Goal: Information Seeking & Learning: Learn about a topic

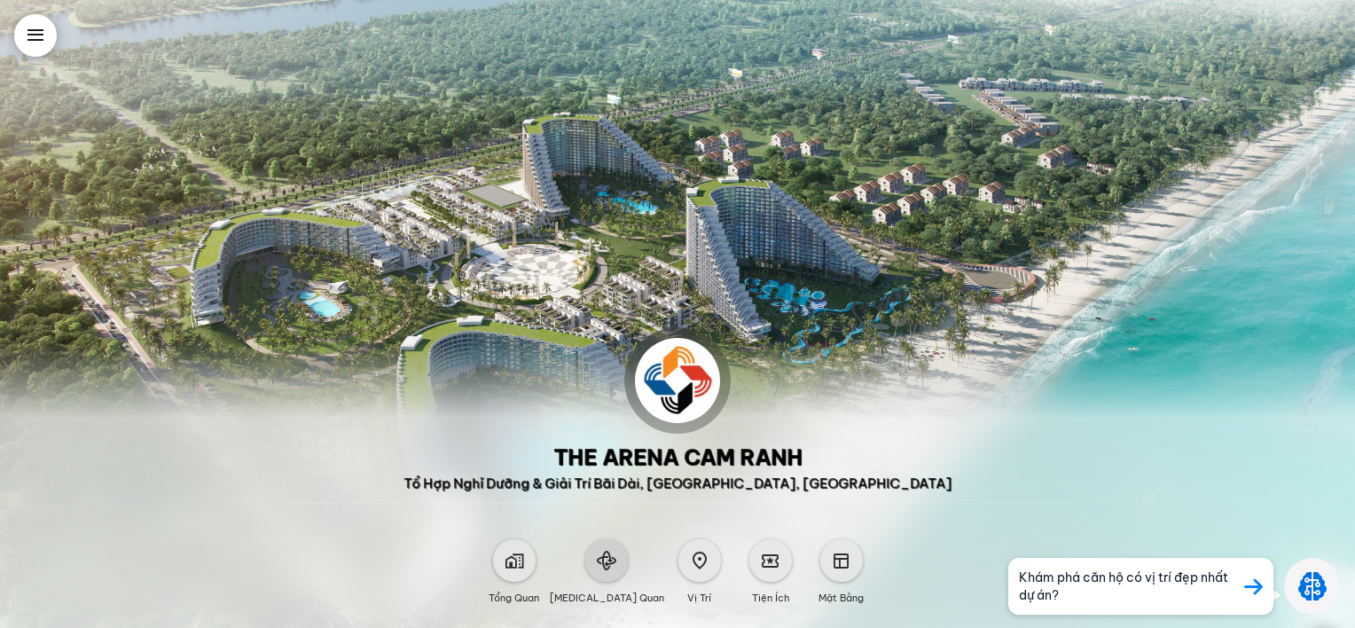
click at [600, 571] on div at bounding box center [606, 560] width 43 height 43
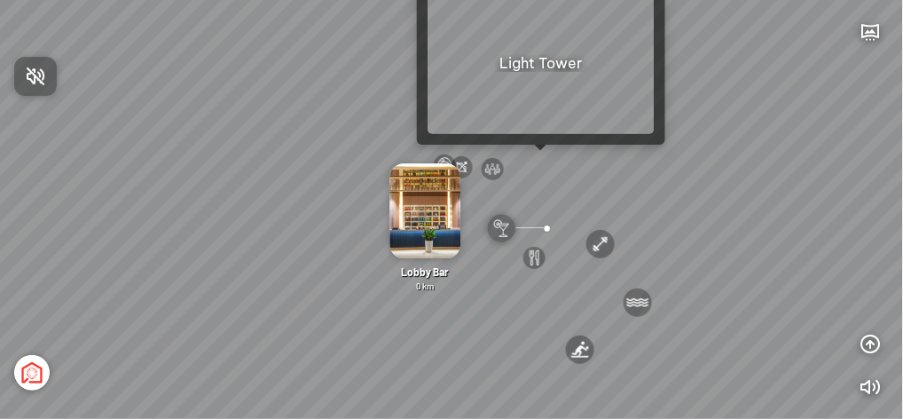
click at [536, 160] on div at bounding box center [451, 209] width 903 height 419
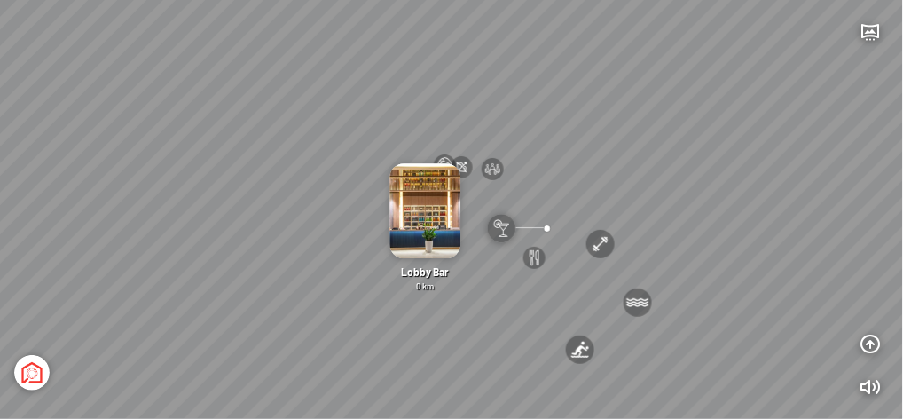
click at [547, 229] on div at bounding box center [547, 227] width 23 height 23
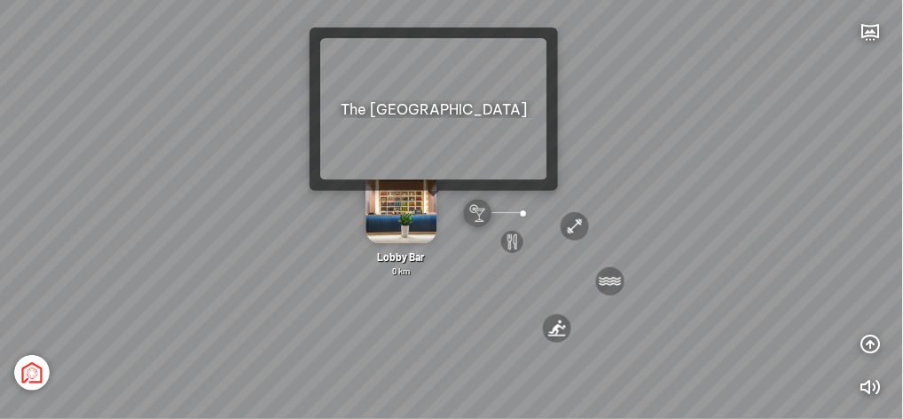
click at [437, 204] on div "Lobby Bar 0 km" at bounding box center [401, 213] width 103 height 129
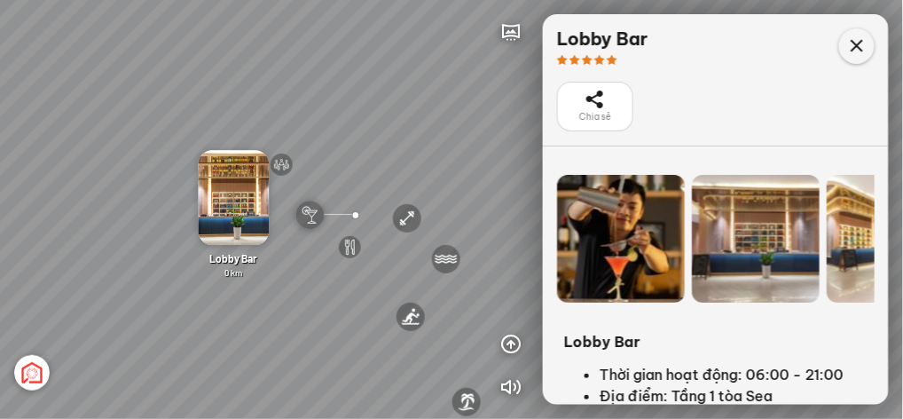
click at [853, 47] on icon at bounding box center [856, 45] width 21 height 21
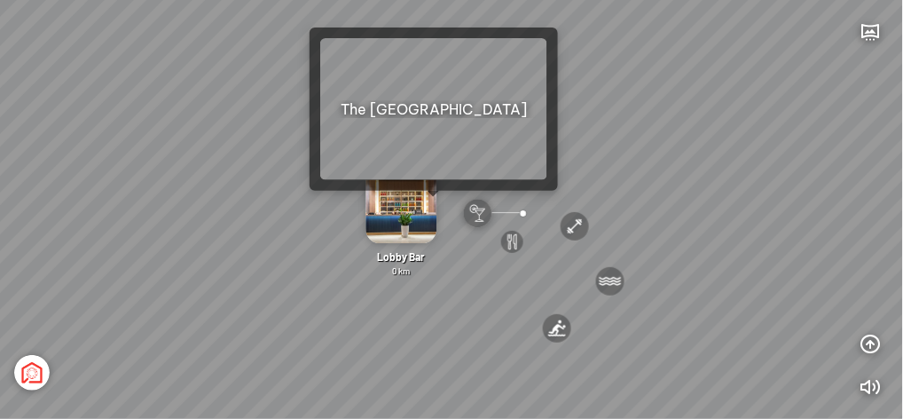
click at [437, 204] on div "Lobby Bar 0 km" at bounding box center [401, 213] width 103 height 129
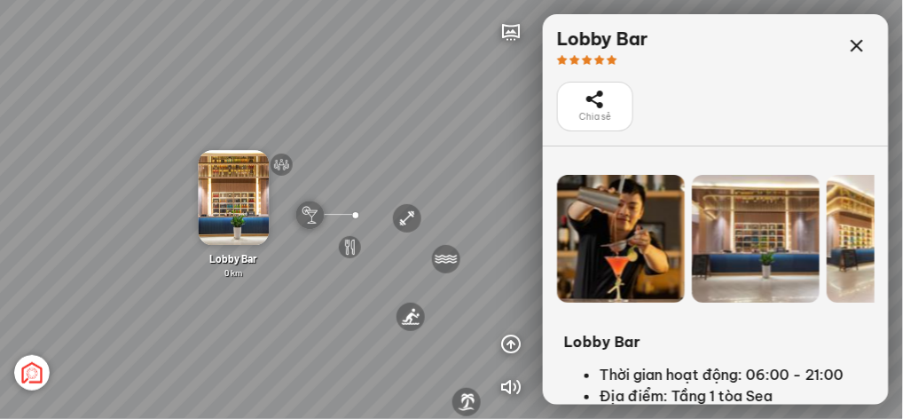
click at [267, 267] on div "Lobby Bar 0 km" at bounding box center [234, 265] width 103 height 27
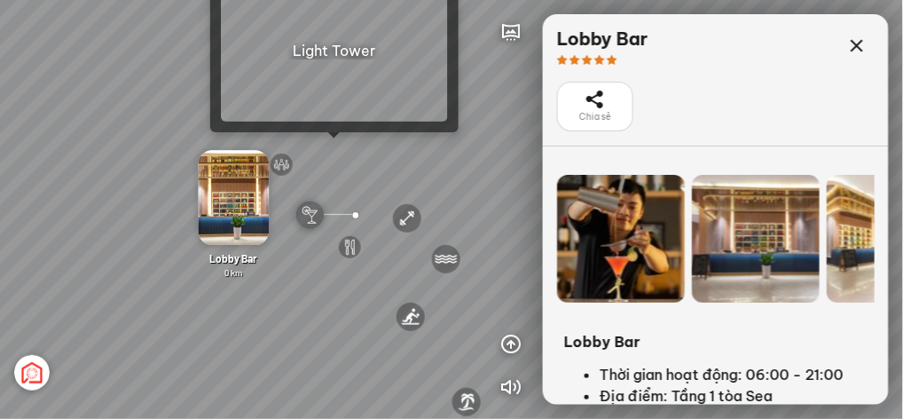
click at [334, 145] on div "[GEOGRAPHIC_DATA] 3.6 km KN Links [GEOGRAPHIC_DATA] 5.9 km Thể Thao Bãi Biển 0 …" at bounding box center [451, 209] width 903 height 419
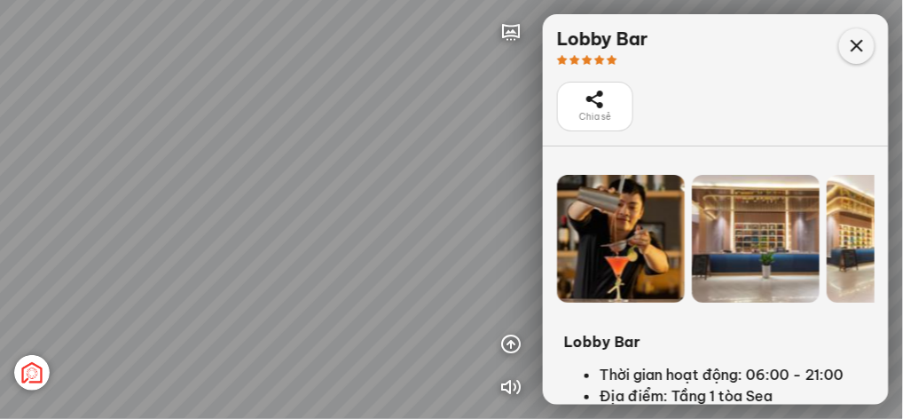
click at [854, 47] on icon at bounding box center [856, 45] width 21 height 21
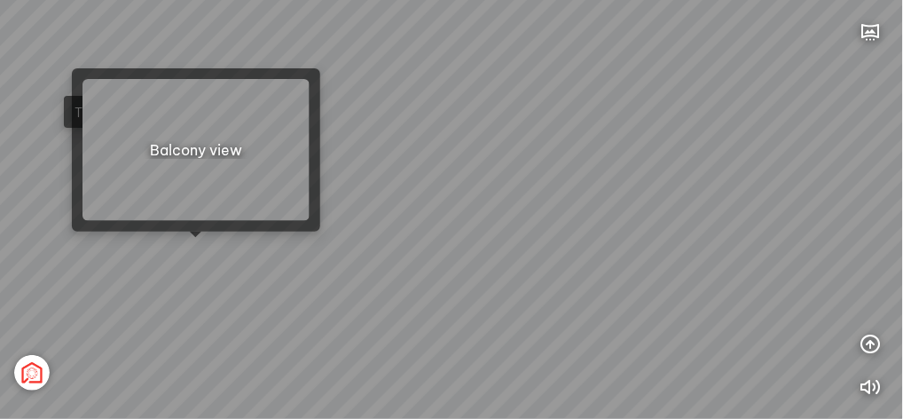
drag, startPoint x: 517, startPoint y: 248, endPoint x: 194, endPoint y: 242, distance: 322.8
click at [194, 242] on div "[GEOGRAPHIC_DATA] [GEOGRAPHIC_DATA] The [GEOGRAPHIC_DATA] The Wind Tổng thể" at bounding box center [451, 209] width 903 height 419
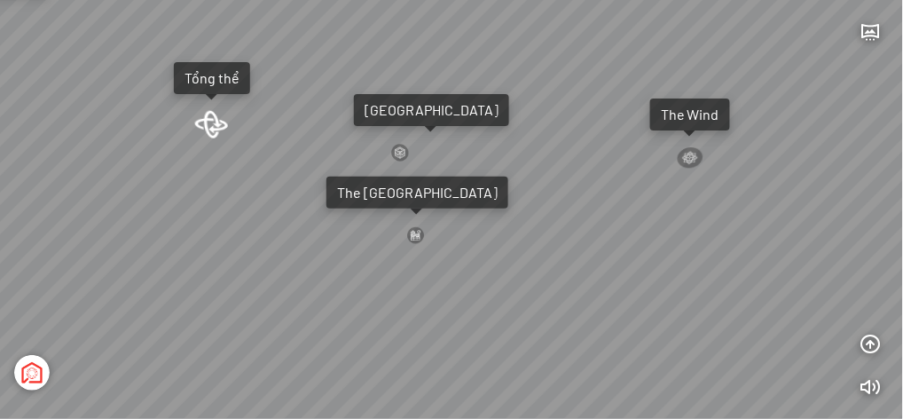
drag, startPoint x: 13, startPoint y: 269, endPoint x: 483, endPoint y: 272, distance: 470.0
click at [483, 272] on div "[GEOGRAPHIC_DATA] [GEOGRAPHIC_DATA] The [GEOGRAPHIC_DATA] The Wind Tổng thể" at bounding box center [451, 209] width 903 height 419
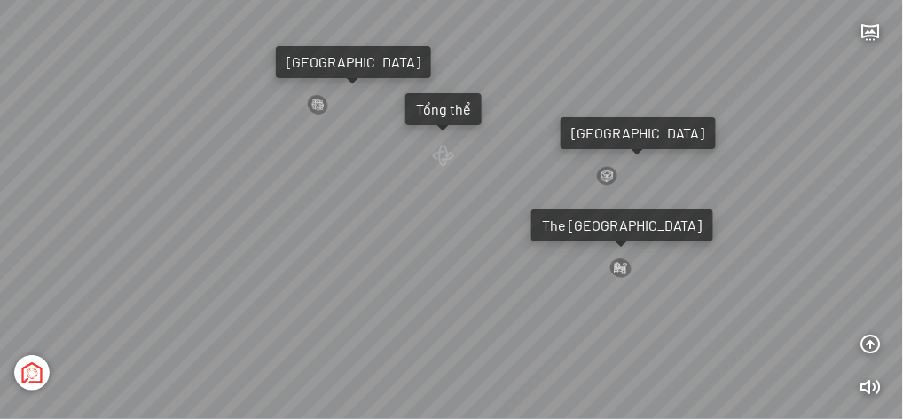
drag, startPoint x: 344, startPoint y: 262, endPoint x: 381, endPoint y: 264, distance: 37.3
click at [381, 264] on div "[GEOGRAPHIC_DATA] [GEOGRAPHIC_DATA] The [GEOGRAPHIC_DATA] The Wind Tổng thể" at bounding box center [451, 209] width 903 height 419
click at [615, 263] on div at bounding box center [620, 267] width 23 height 22
